Goal: Task Accomplishment & Management: Use online tool/utility

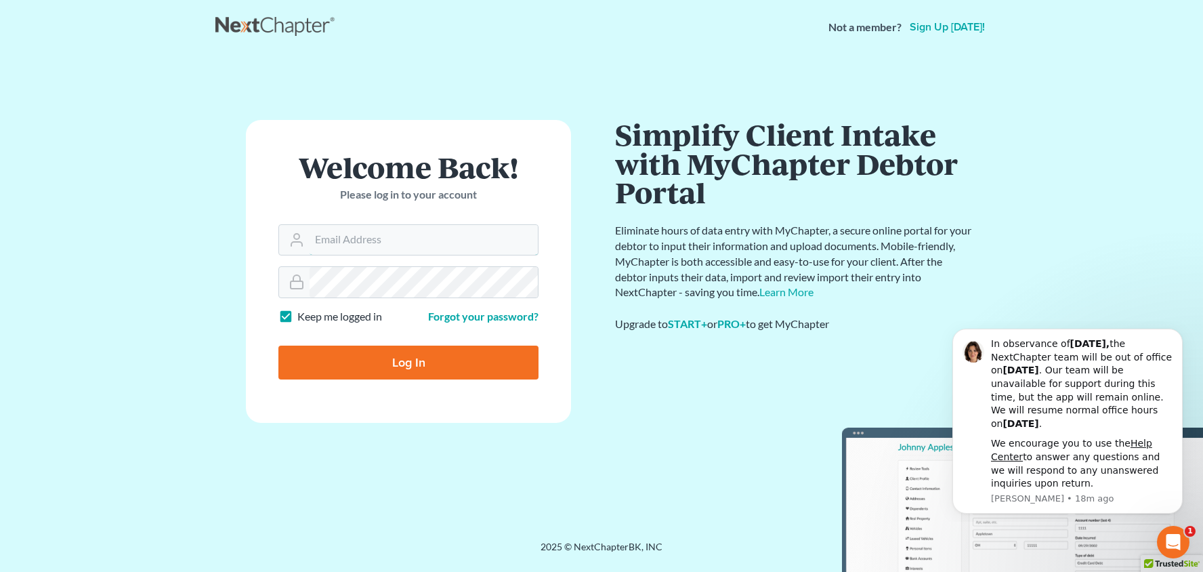
type input "teresa@mcbridelaw.net"
click at [408, 361] on input "Log In" at bounding box center [408, 362] width 260 height 34
type input "Thinking..."
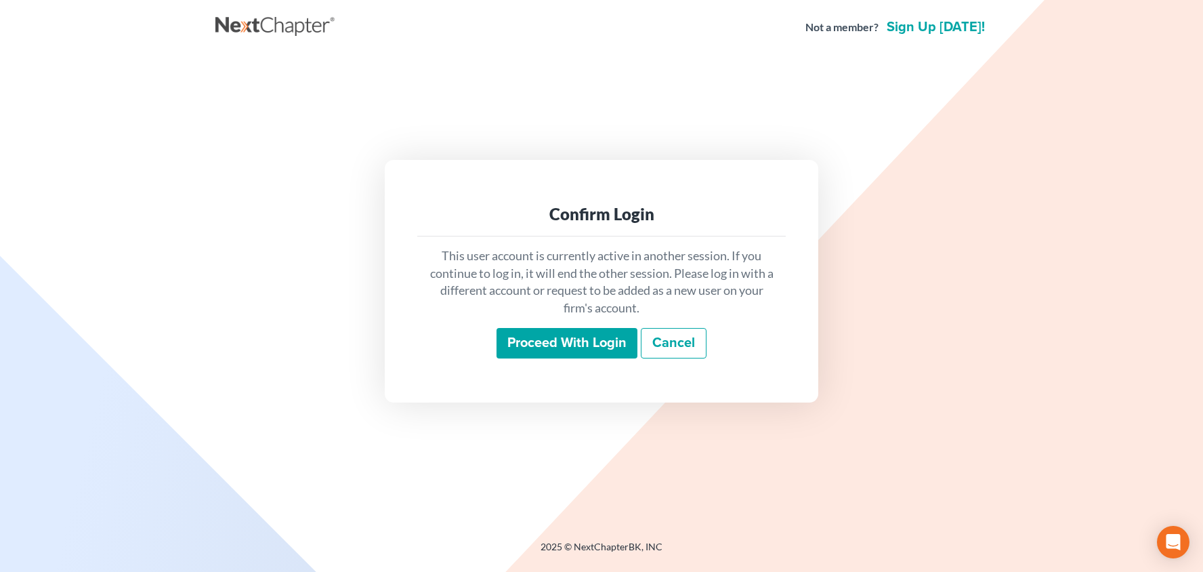
click at [547, 346] on input "Proceed with login" at bounding box center [567, 343] width 141 height 31
